Goal: Information Seeking & Learning: Learn about a topic

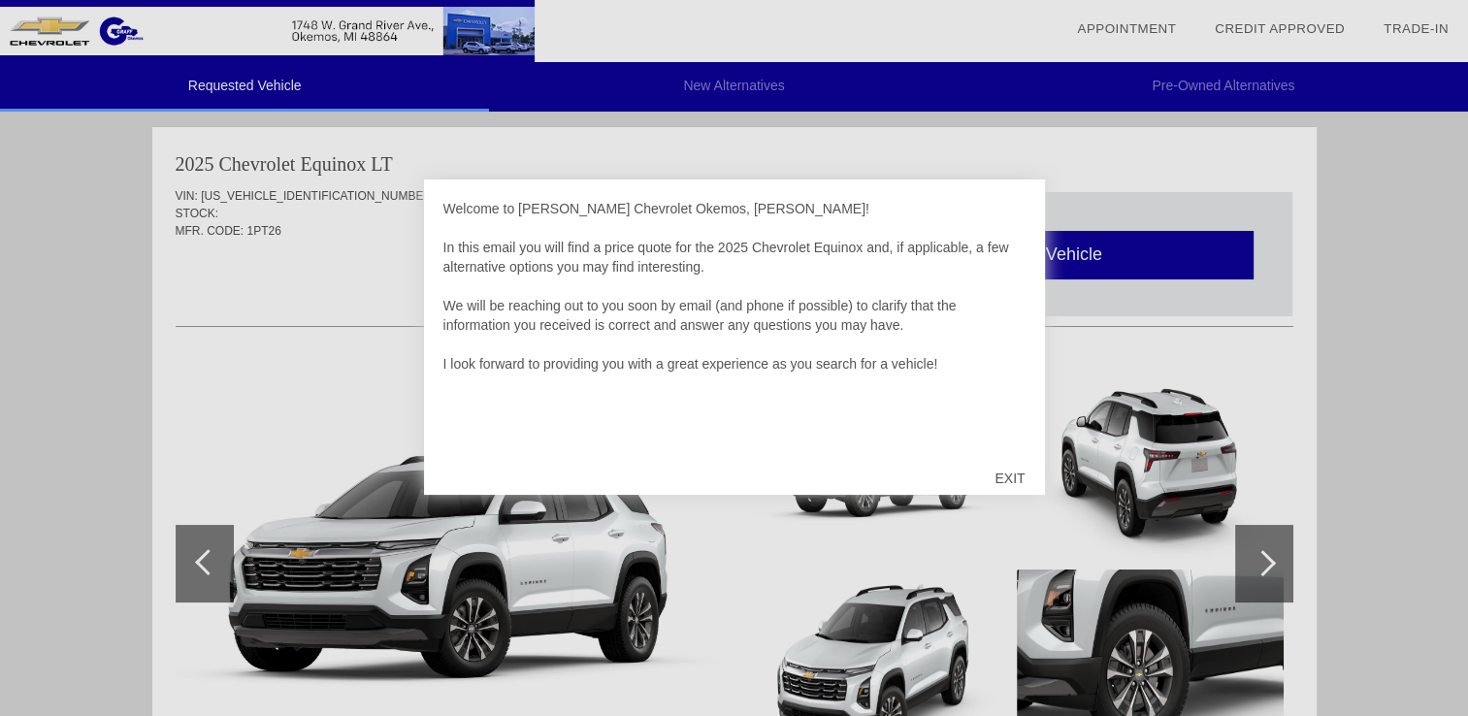
click at [1001, 480] on div "EXIT" at bounding box center [1009, 478] width 69 height 58
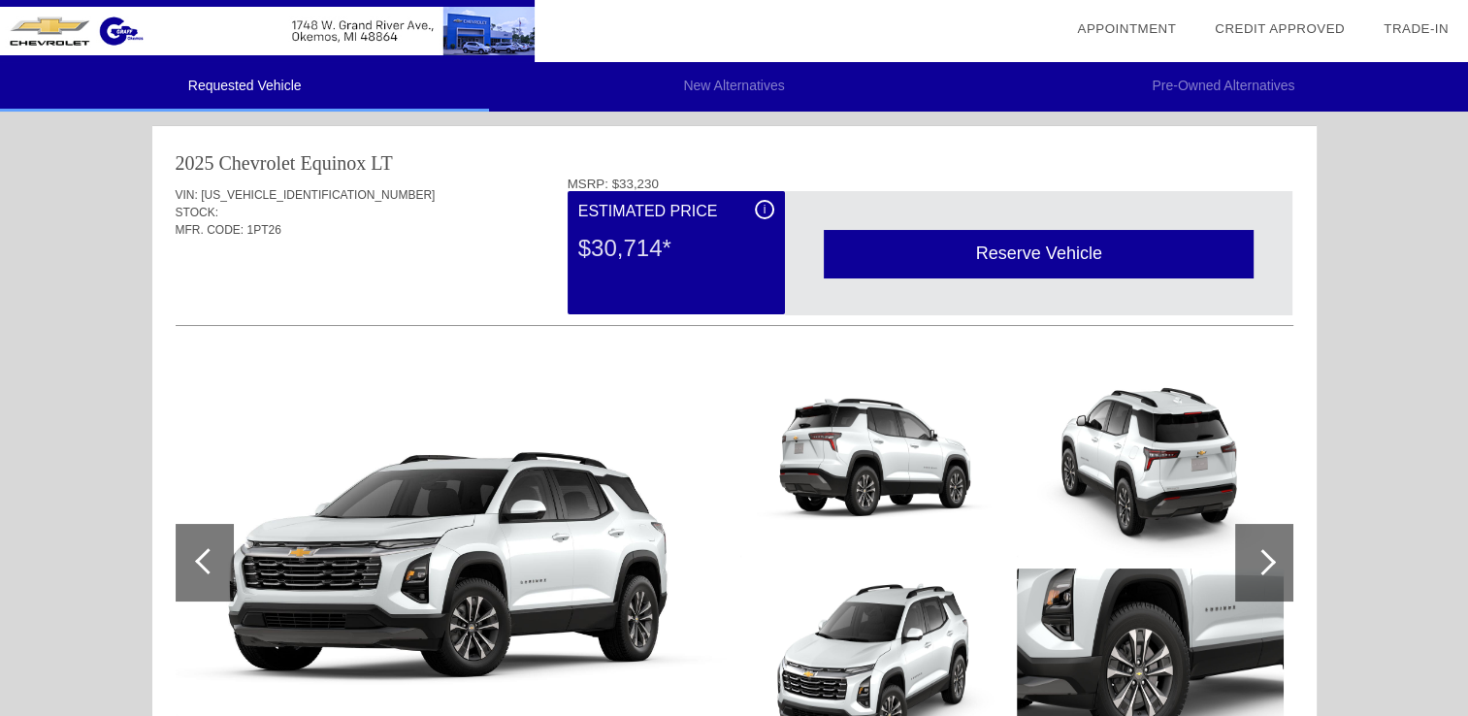
click at [1270, 570] on div at bounding box center [1264, 563] width 58 height 78
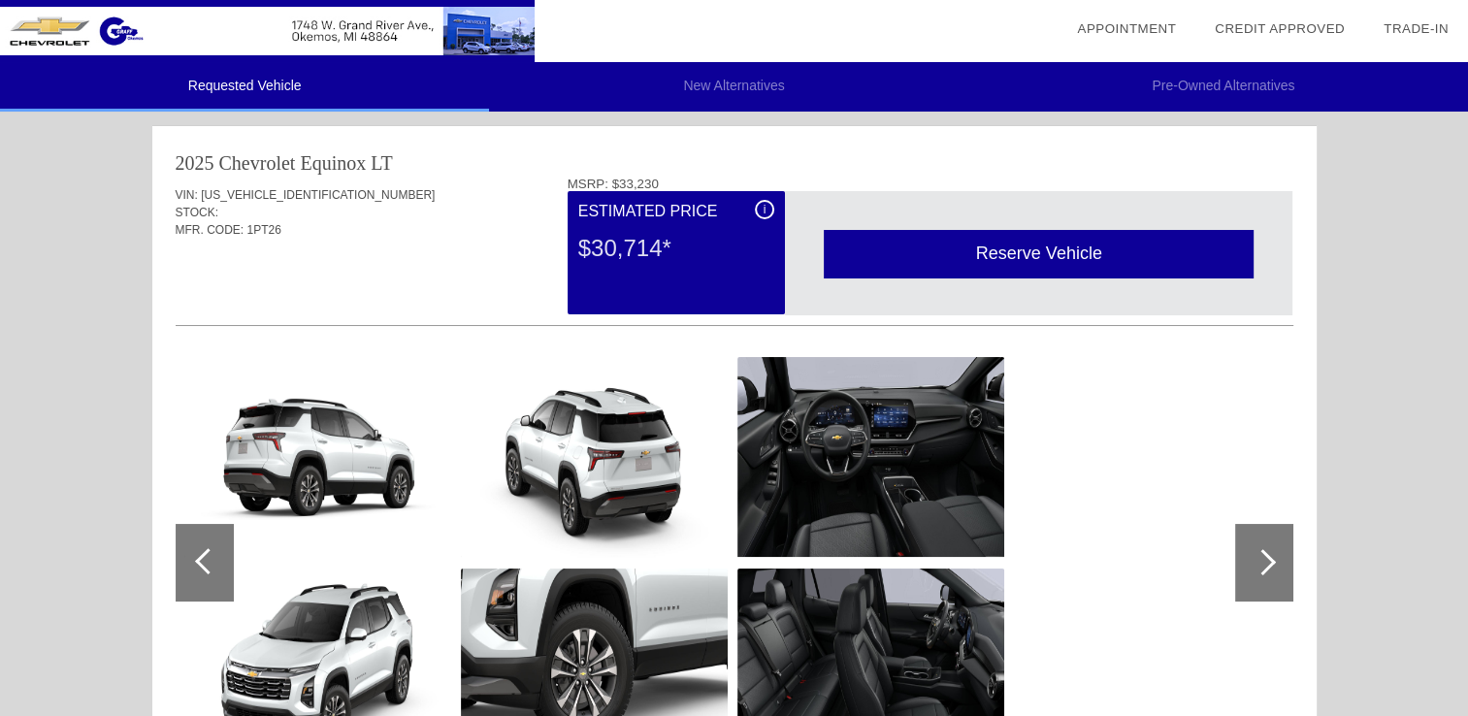
click at [1268, 570] on div at bounding box center [1264, 563] width 58 height 78
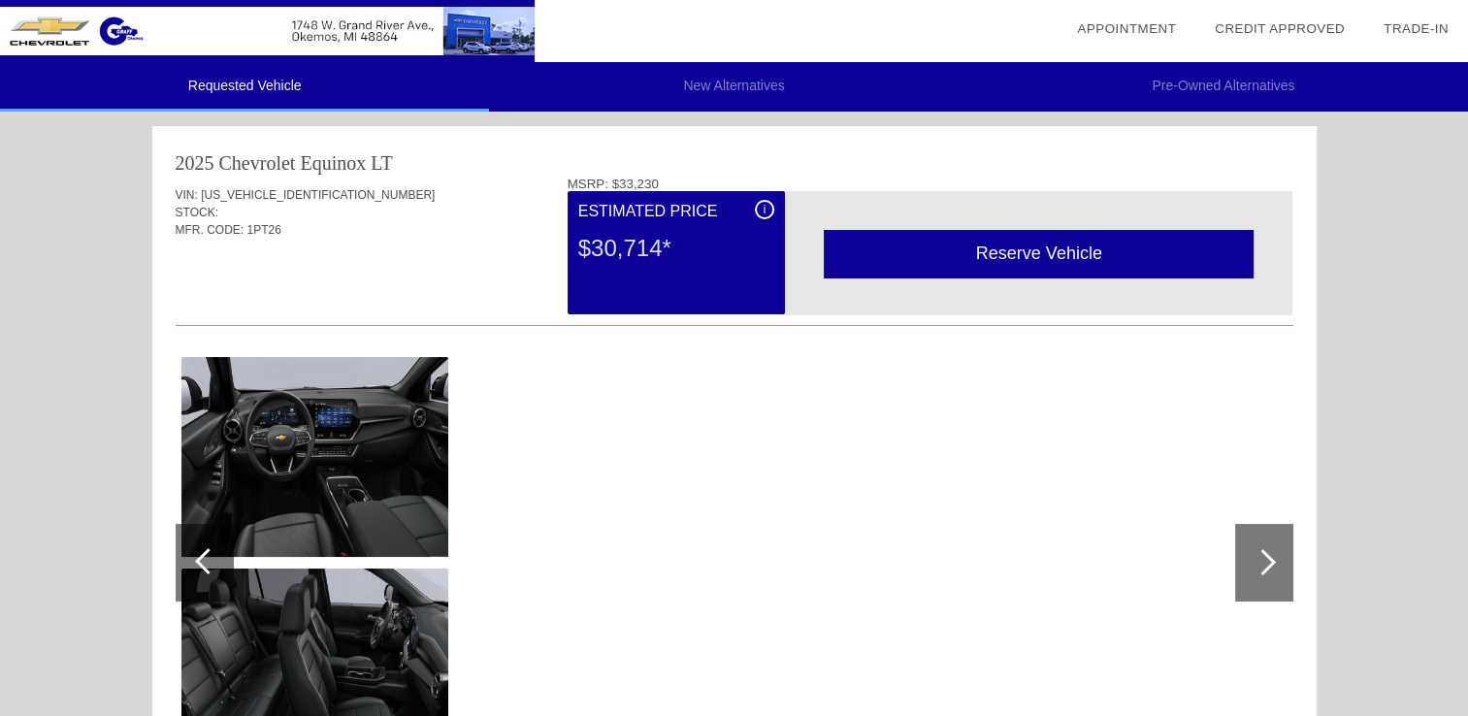
click at [1268, 570] on div at bounding box center [1264, 563] width 58 height 78
click at [190, 552] on div at bounding box center [205, 563] width 58 height 78
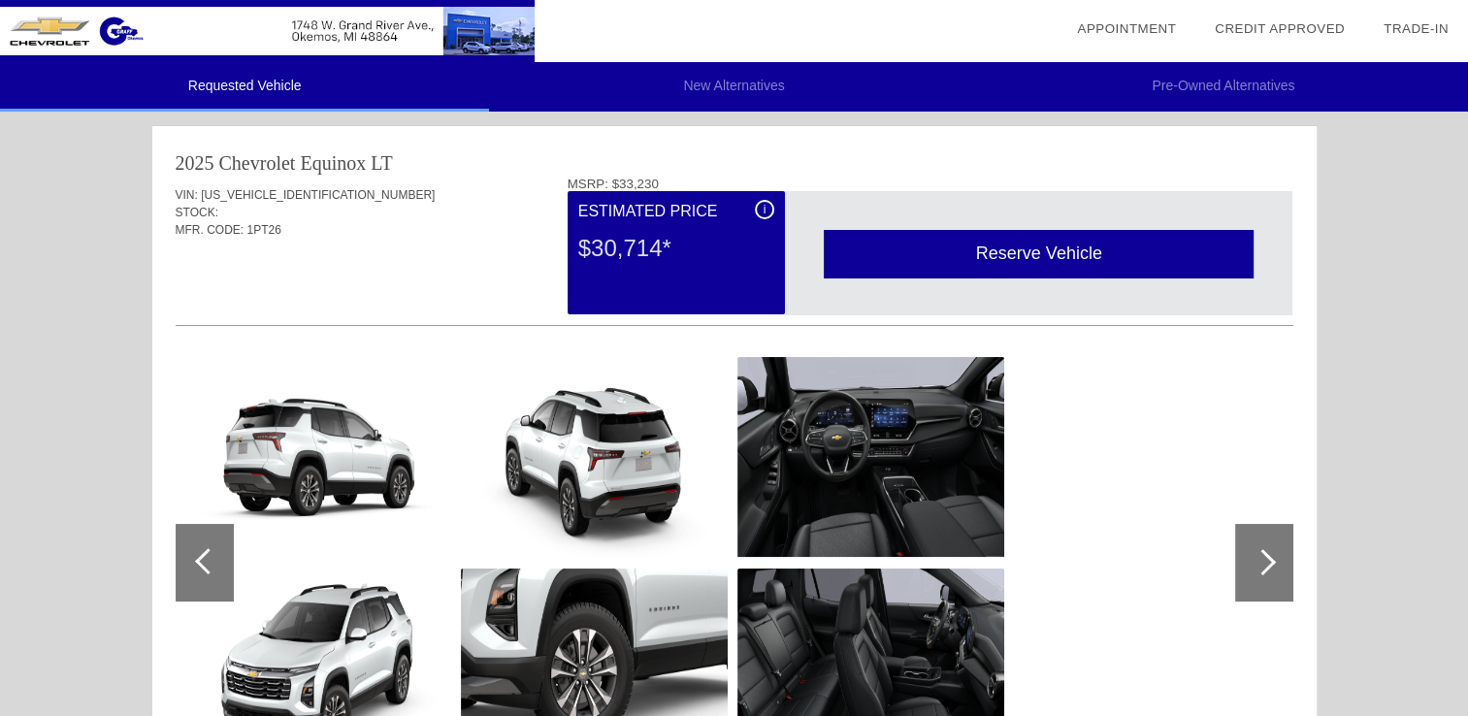
click at [190, 552] on div at bounding box center [205, 563] width 58 height 78
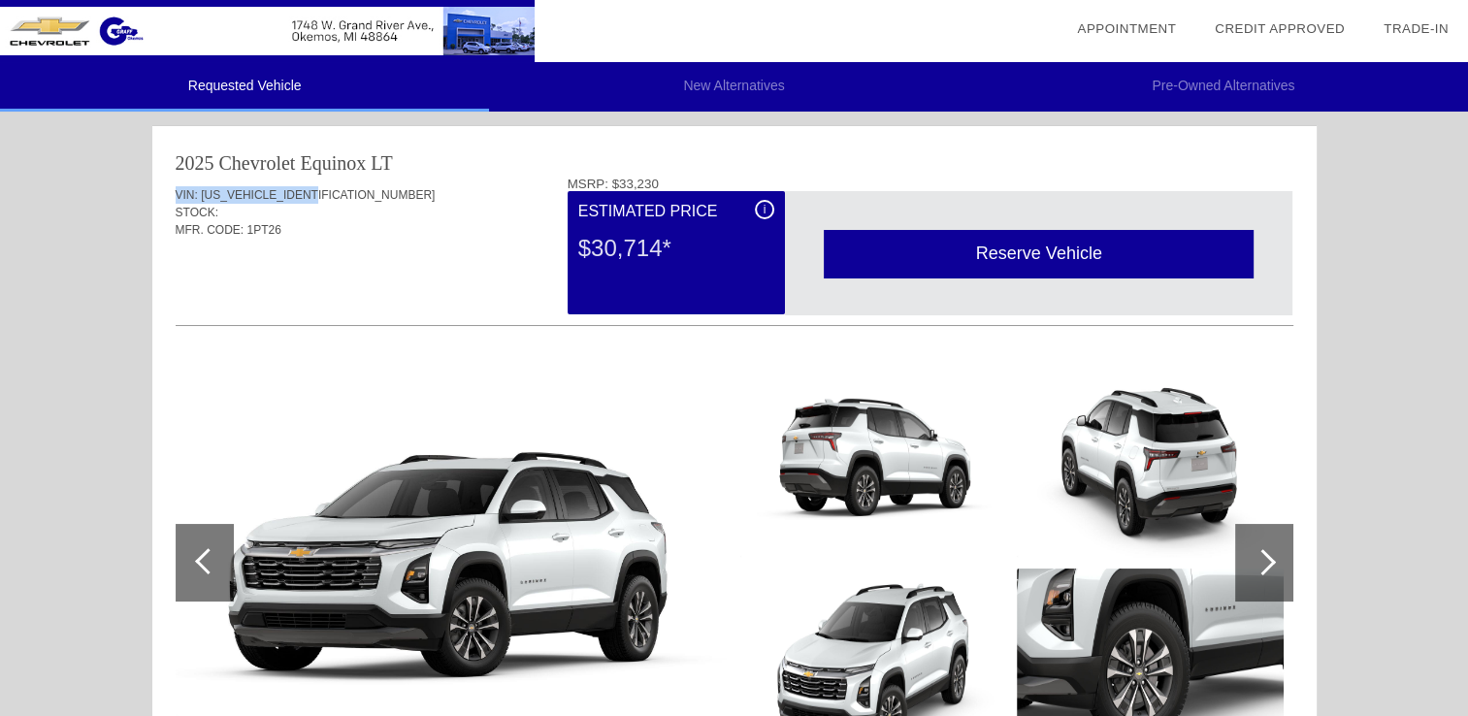
drag, startPoint x: 178, startPoint y: 196, endPoint x: 323, endPoint y: 199, distance: 145.6
click at [323, 199] on div "VIN: [US_VEHICLE_IDENTIFICATION_NUMBER]" at bounding box center [735, 194] width 1118 height 17
copy div "VIN: [US_VEHICLE_IDENTIFICATION_NUMBER]"
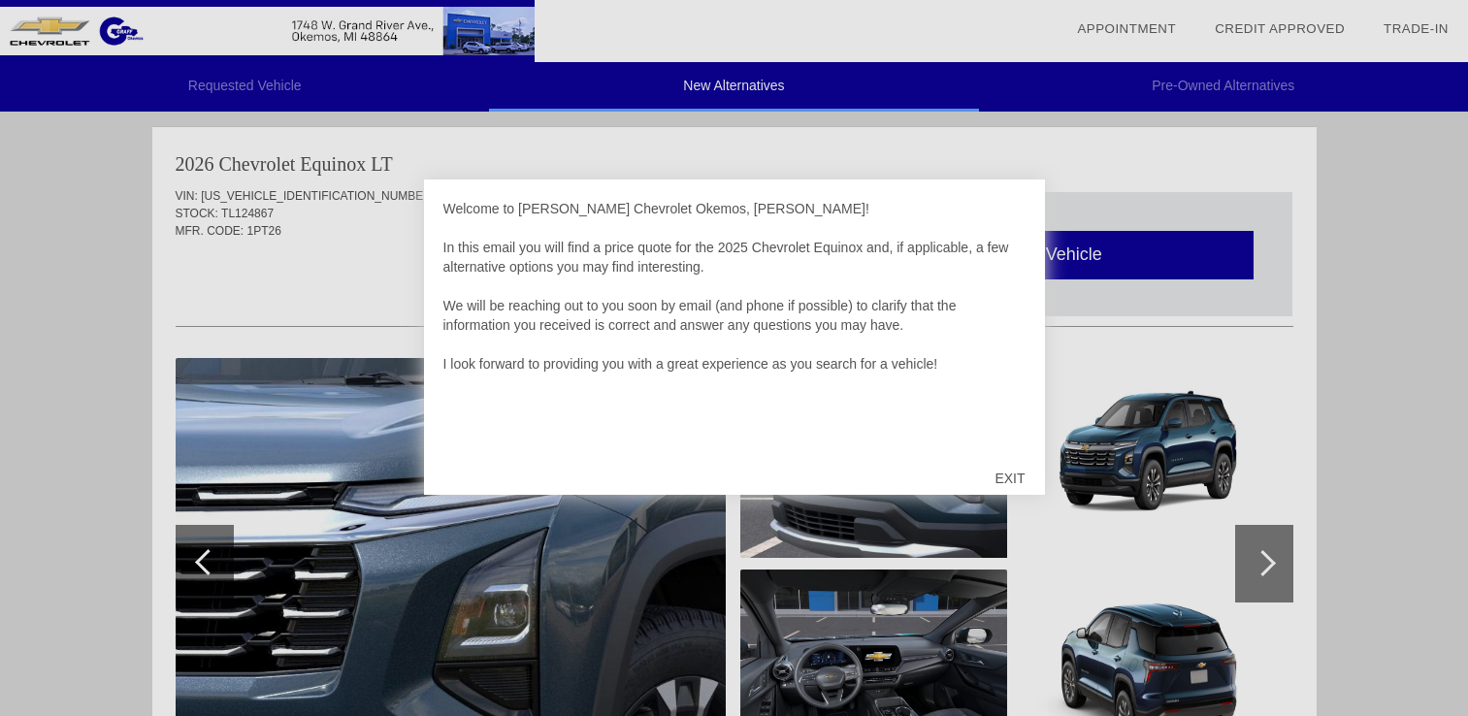
scroll to position [796, 0]
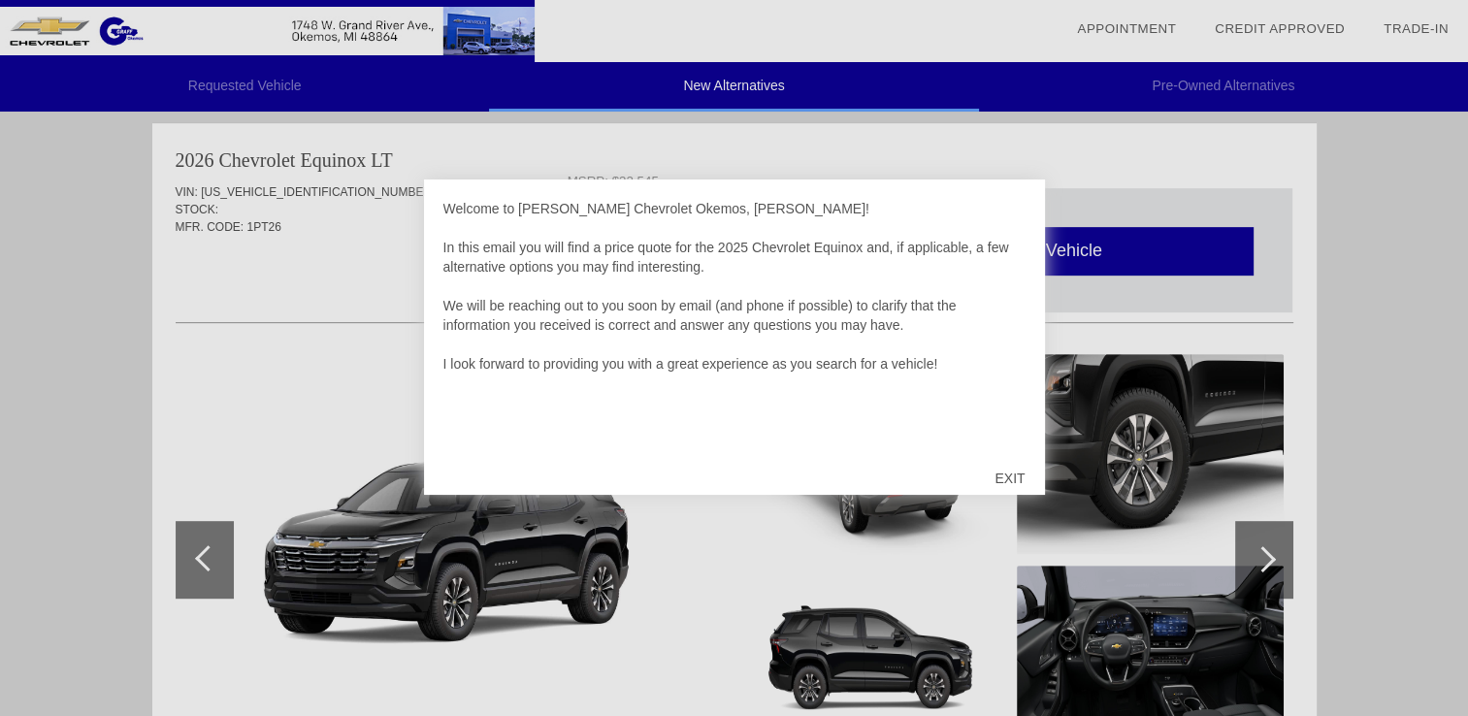
click at [1016, 481] on div "EXIT" at bounding box center [1009, 478] width 69 height 58
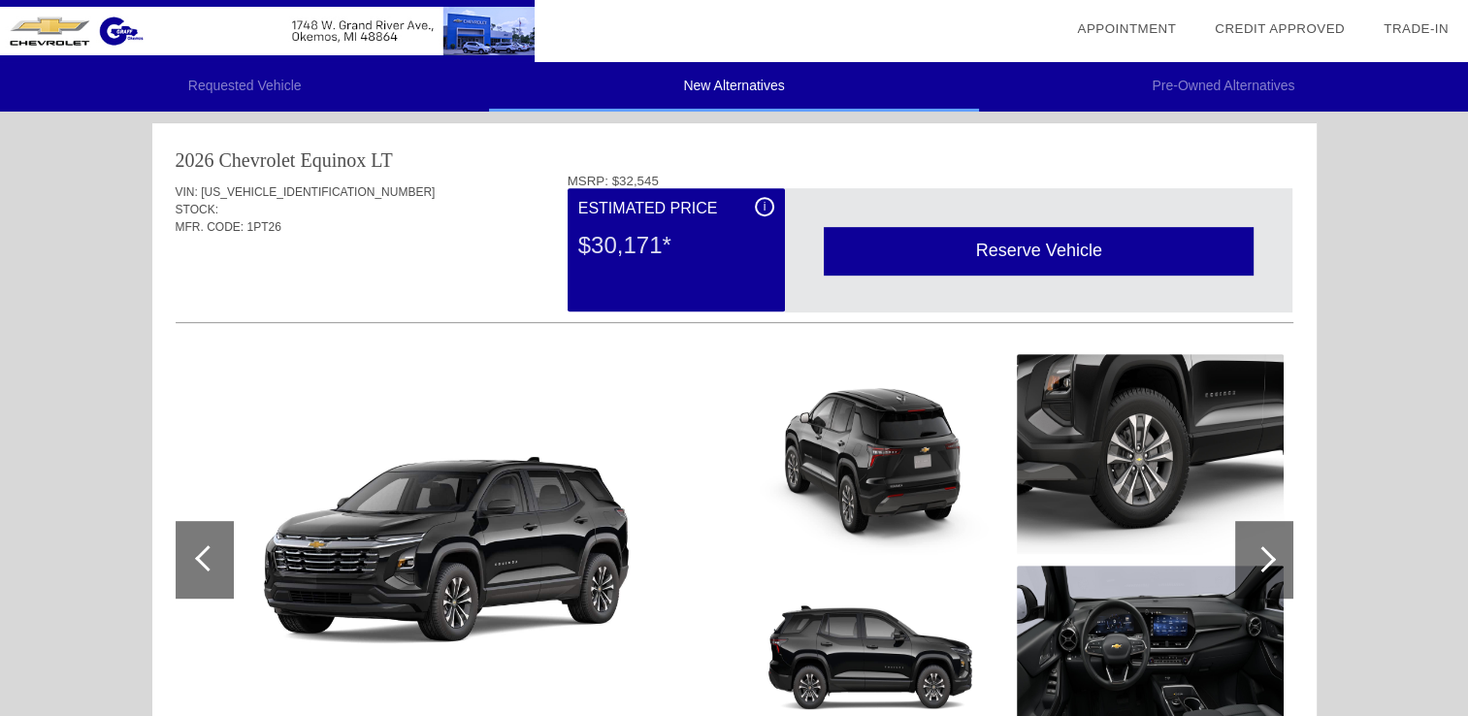
click at [1273, 561] on div at bounding box center [1264, 560] width 58 height 78
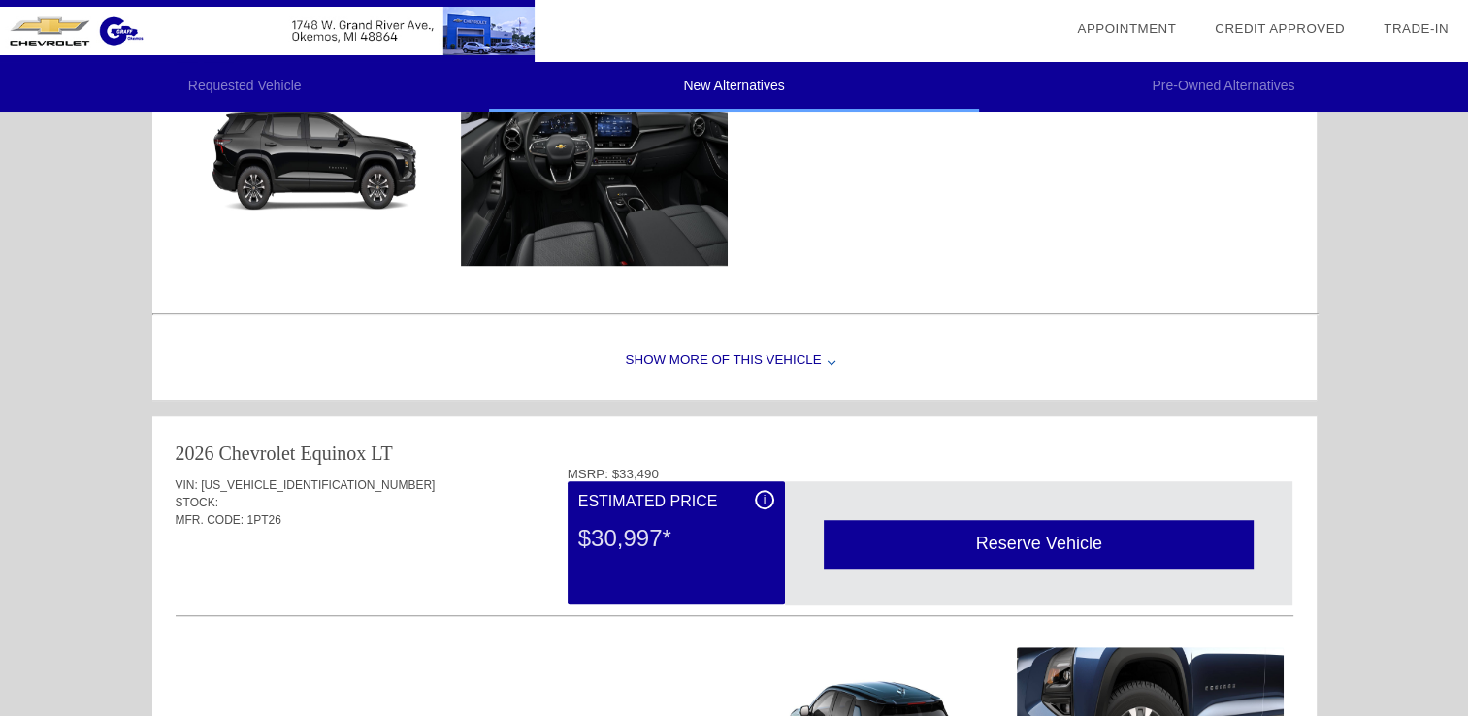
scroll to position [1378, 0]
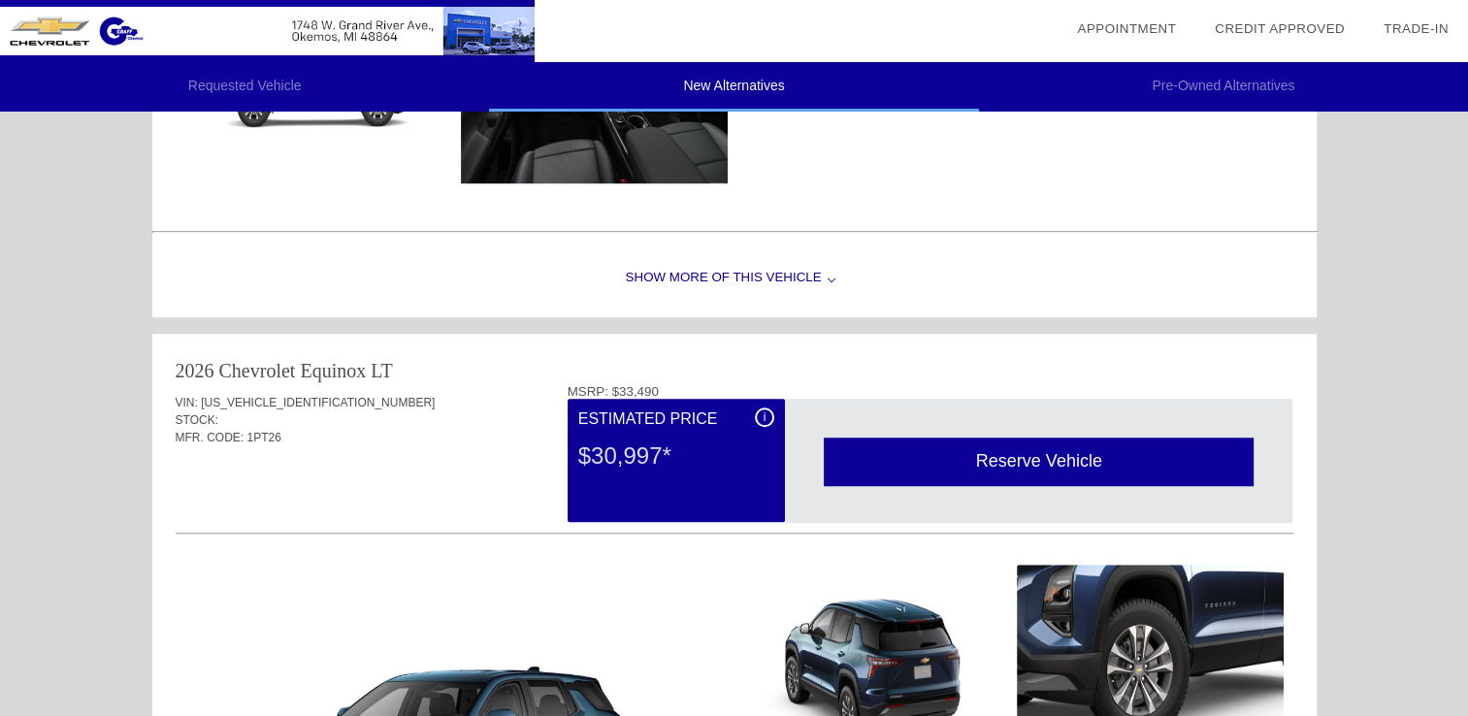
click at [794, 271] on div "Show More of this Vehicle" at bounding box center [734, 279] width 1164 height 78
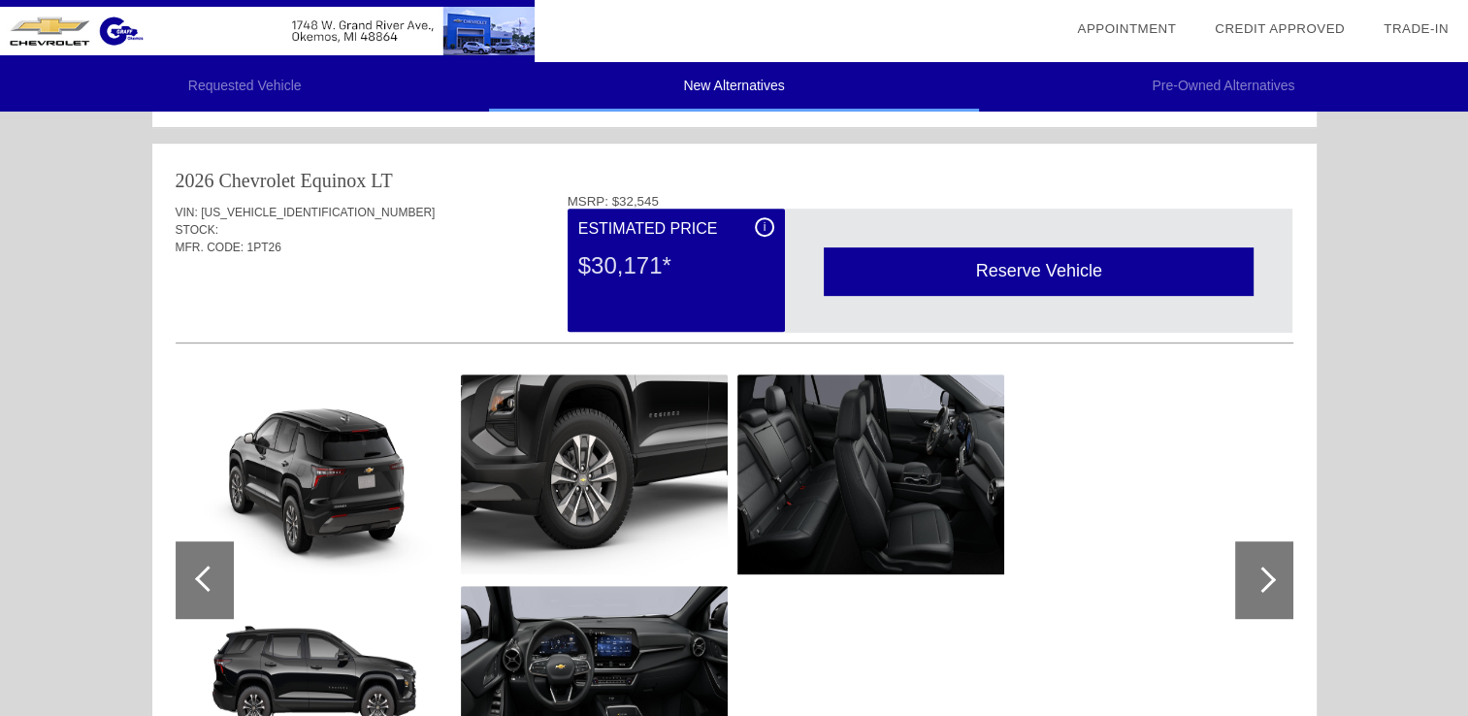
scroll to position [723, 0]
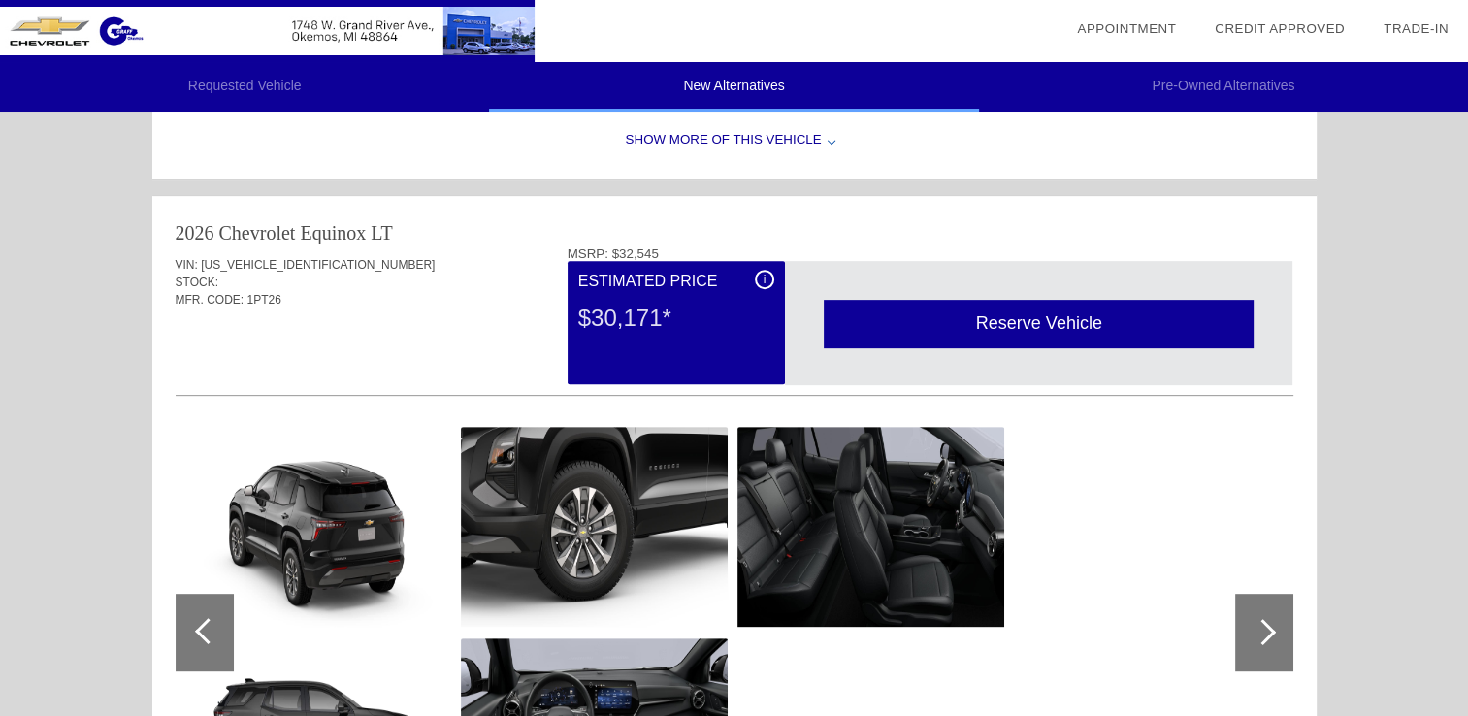
click at [745, 139] on div "Show More of this Vehicle" at bounding box center [734, 141] width 1164 height 78
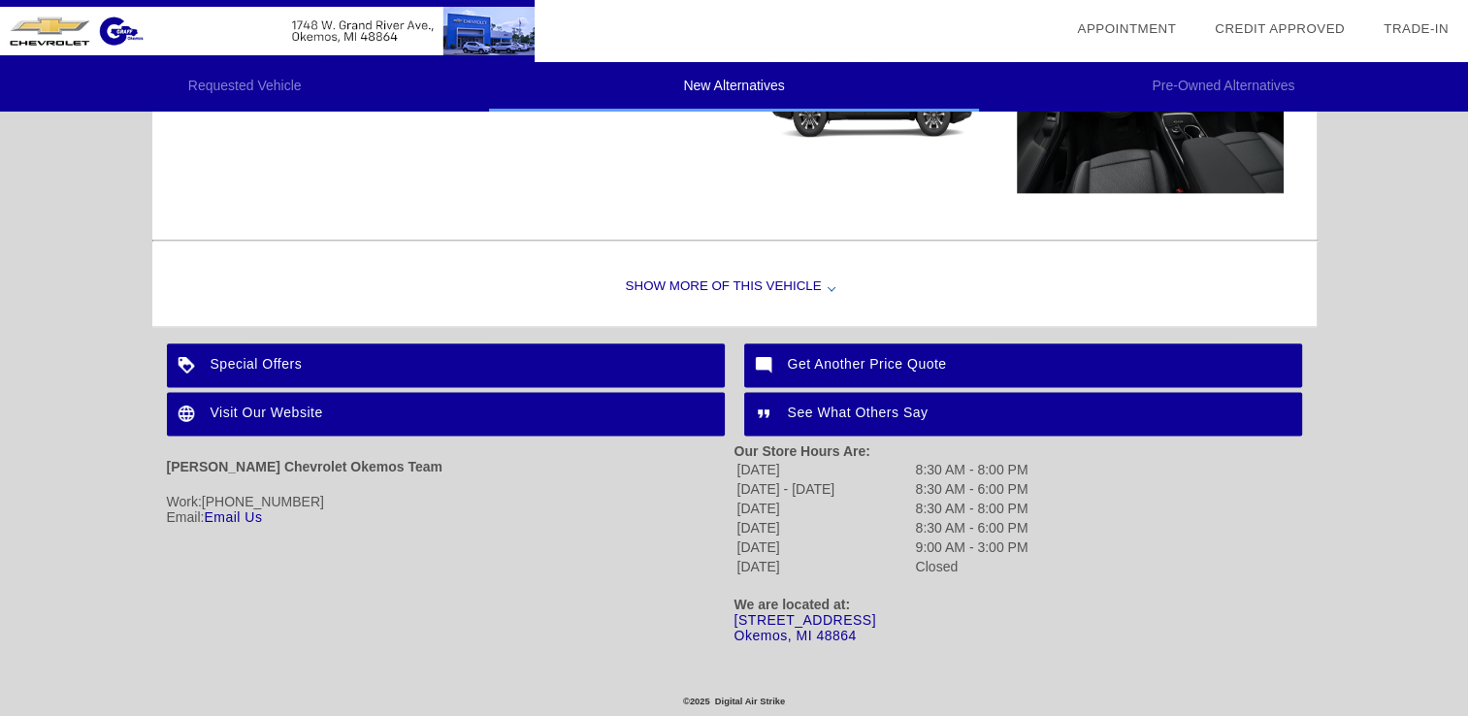
scroll to position [2373, 0]
click at [738, 289] on div "Show More of this Vehicle" at bounding box center [734, 287] width 1164 height 78
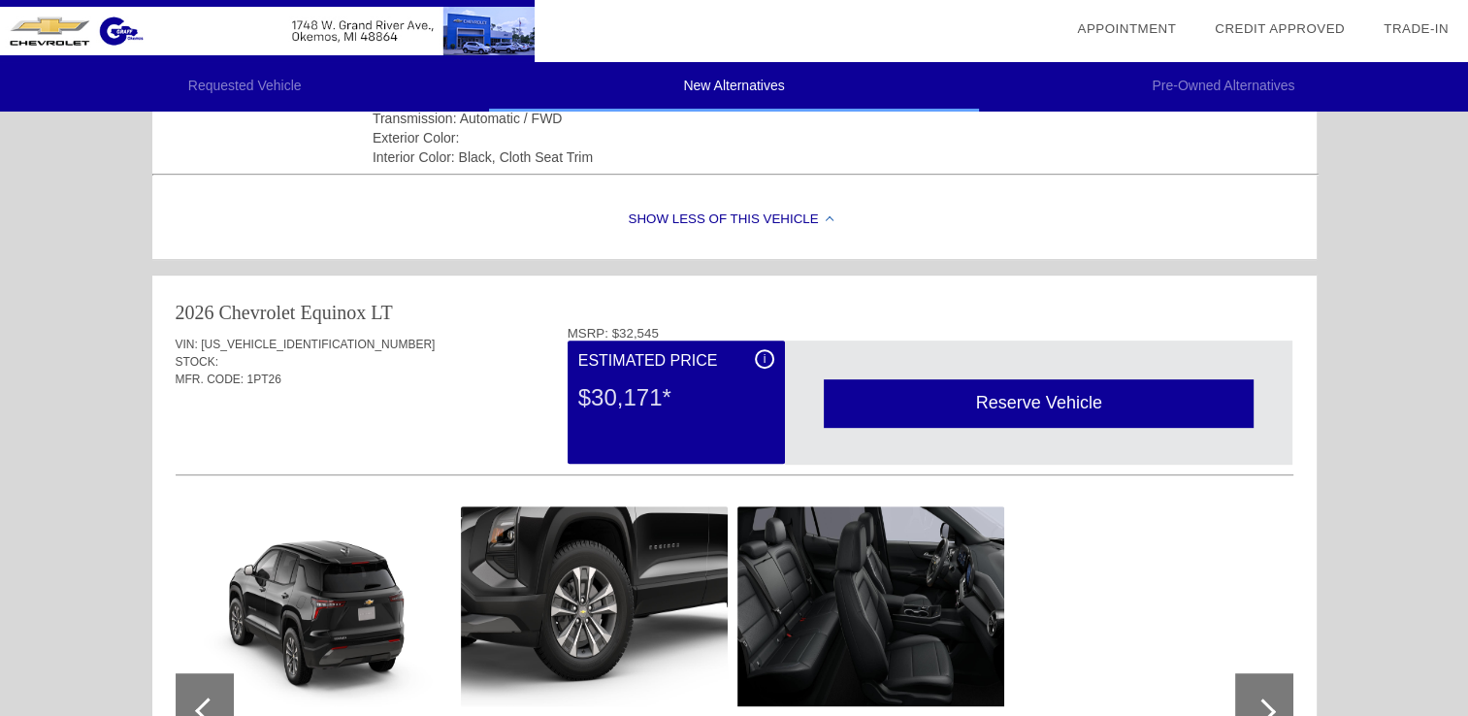
scroll to position [747, 0]
